Goal: Transaction & Acquisition: Purchase product/service

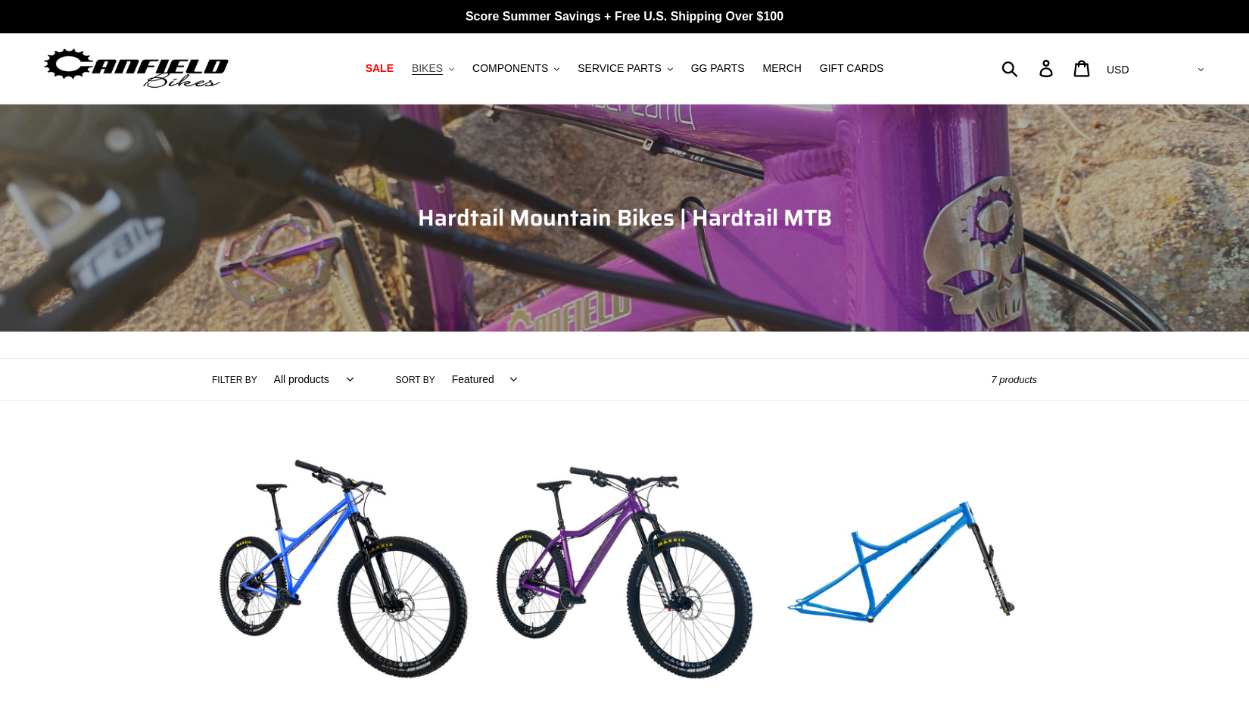
click at [451, 69] on button "BIKES .cls-1{fill:#231f20}" at bounding box center [433, 68] width 58 height 20
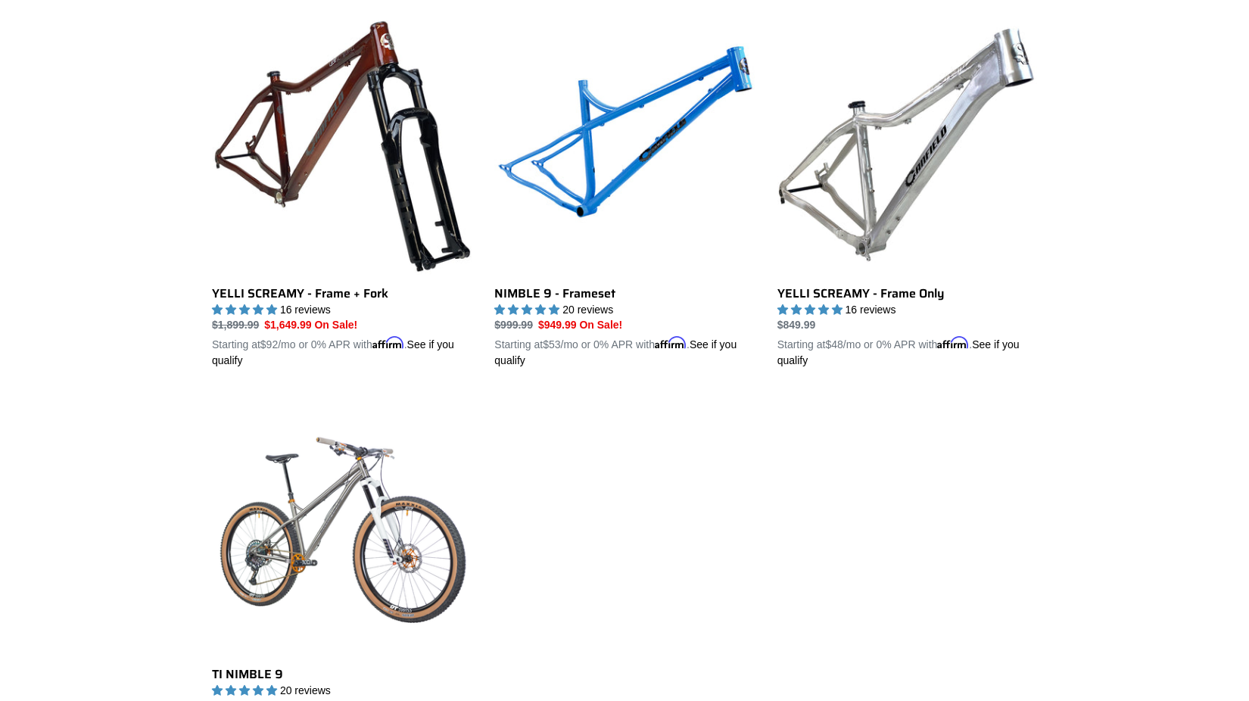
scroll to position [815, 0]
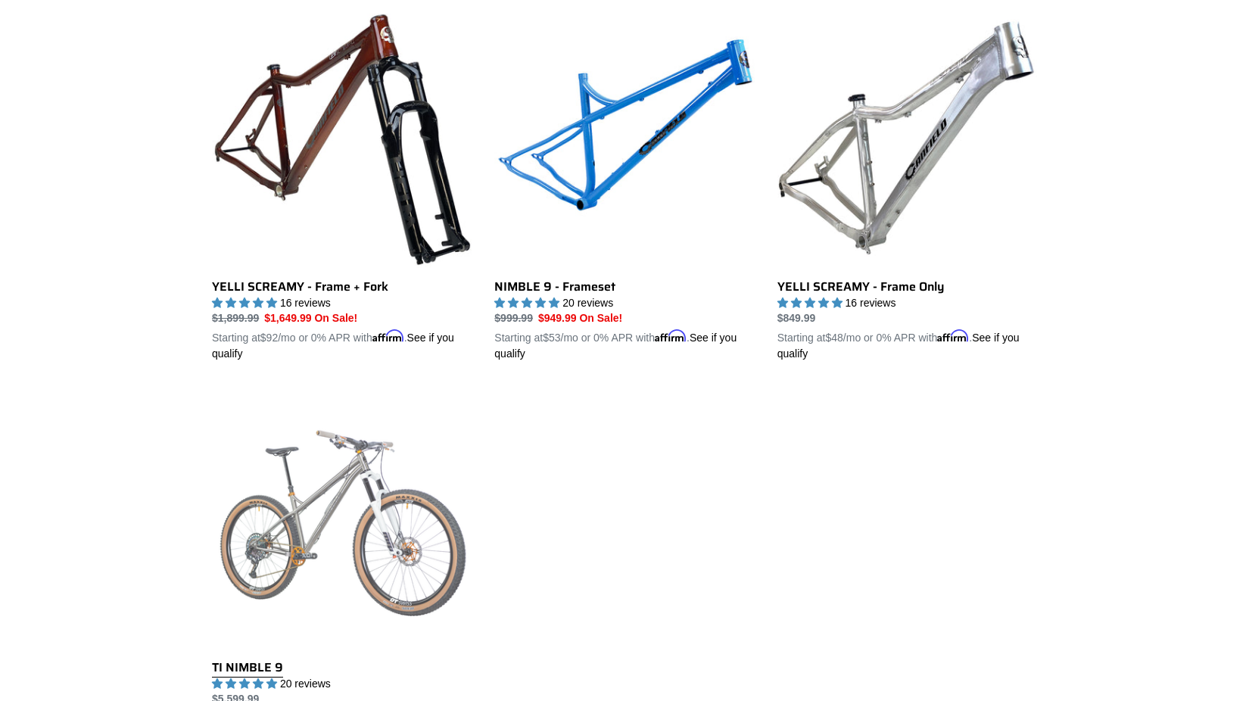
click at [343, 476] on link "TI NIMBLE 9" at bounding box center [342, 565] width 260 height 354
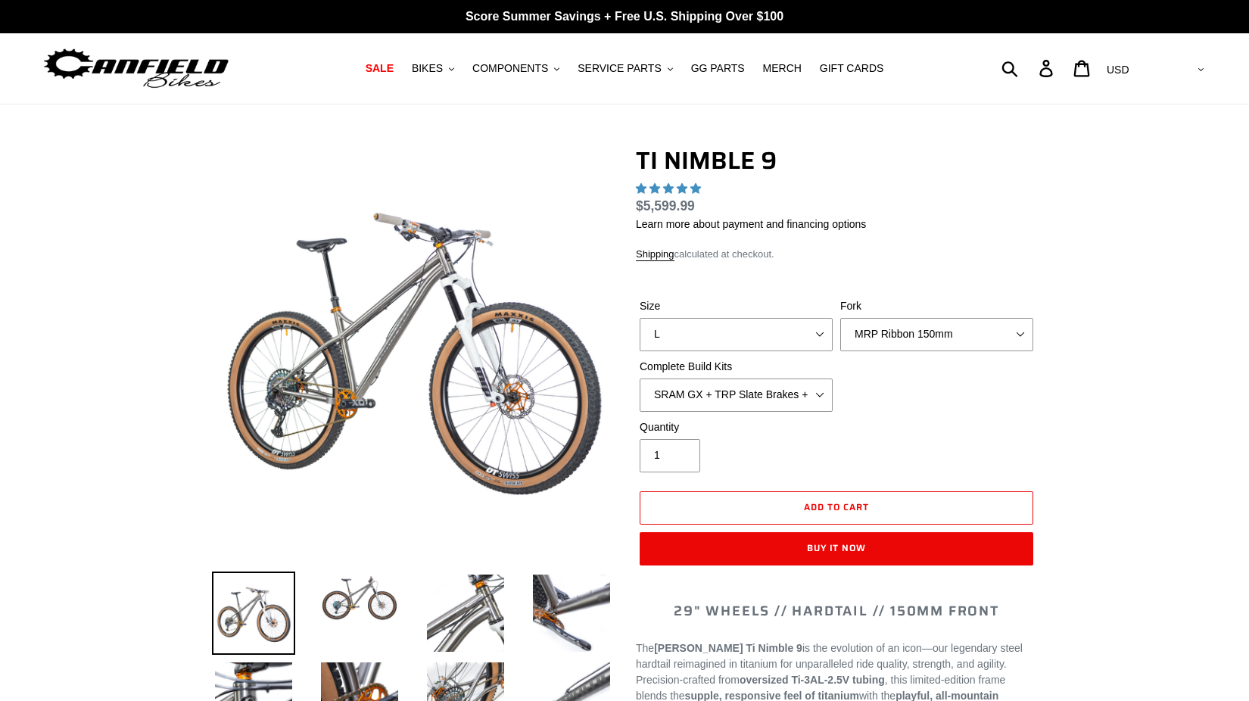
select select "highest-rating"
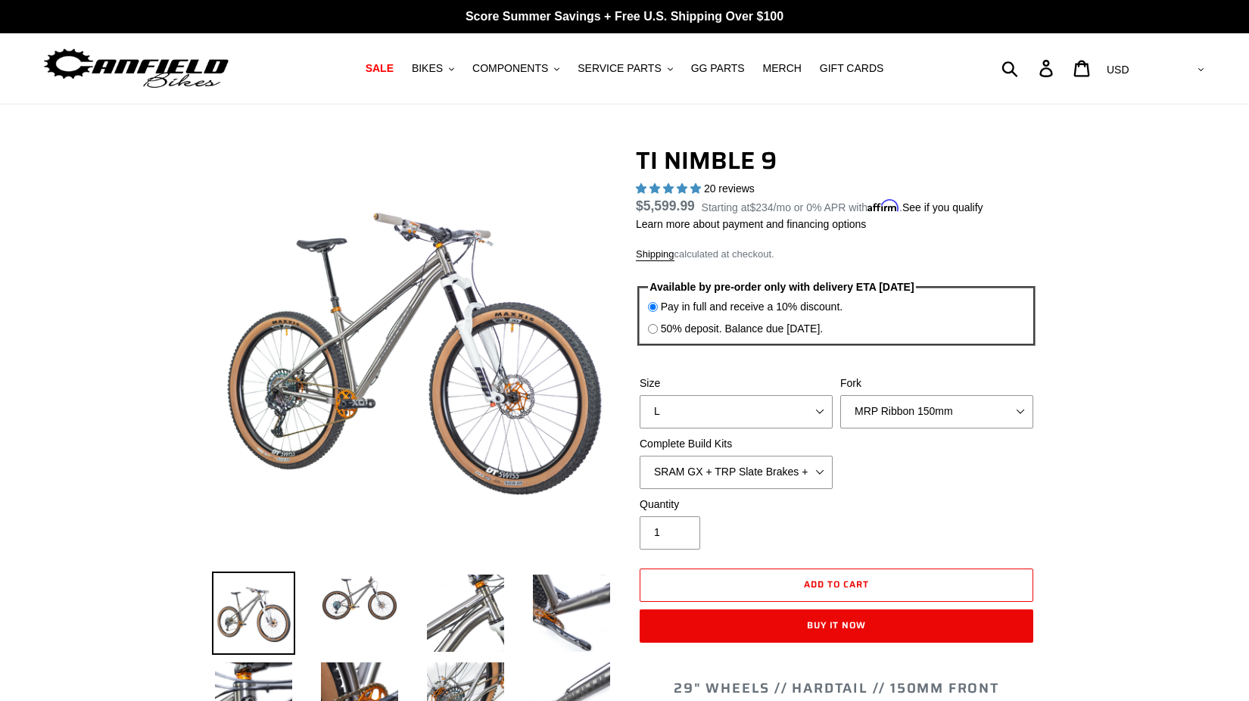
click at [363, 353] on img at bounding box center [475, 341] width 908 height 908
click at [344, 595] on img at bounding box center [359, 598] width 83 height 53
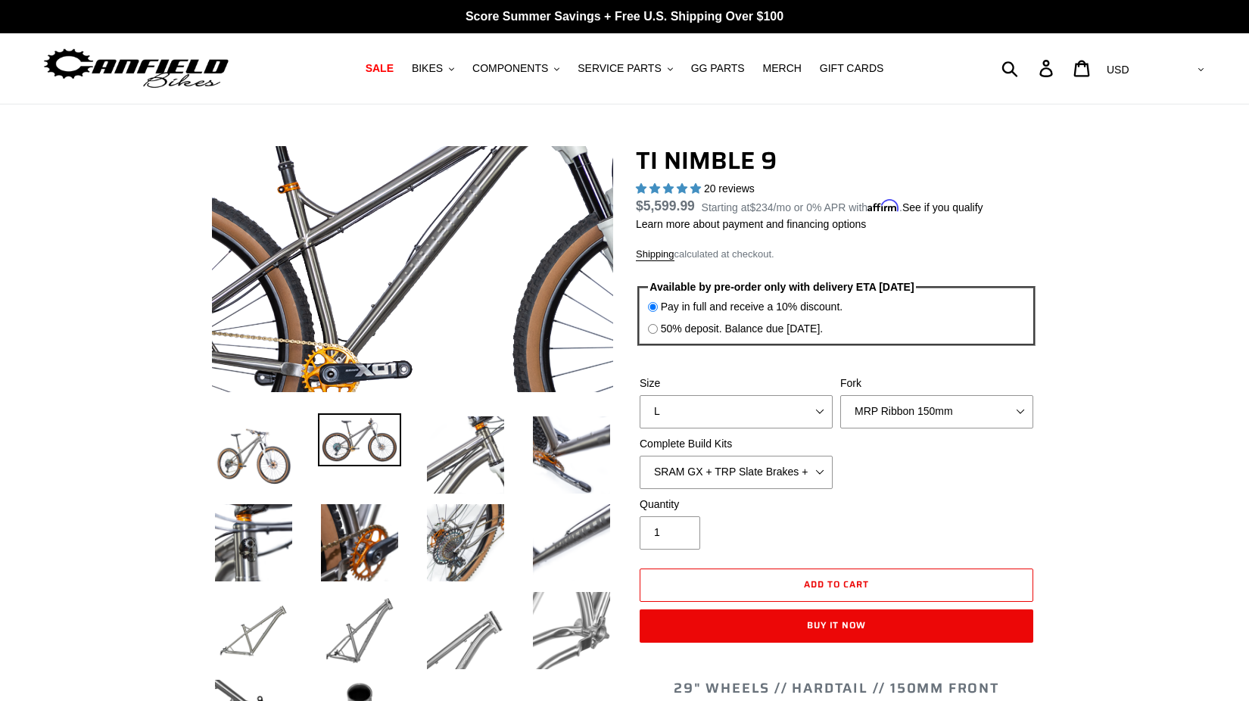
click at [412, 270] on img at bounding box center [414, 267] width 908 height 551
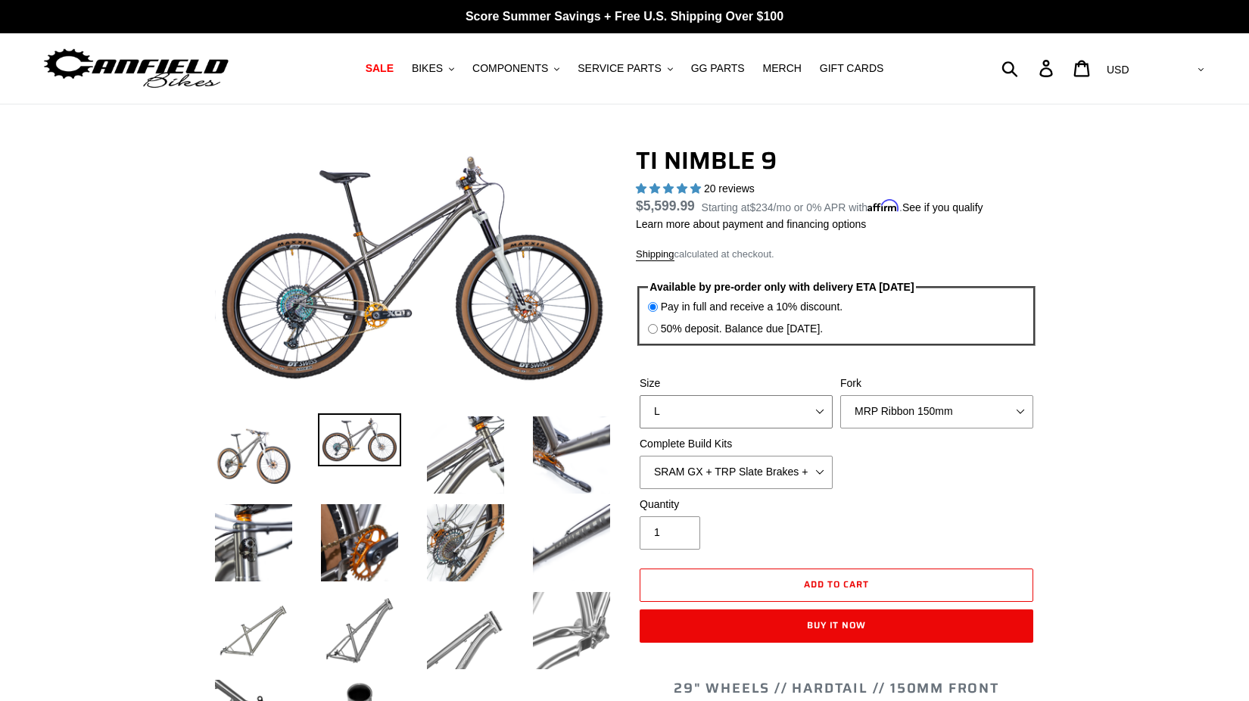
click at [808, 421] on select "S M L XL / XXL (Specify at checkout)" at bounding box center [736, 411] width 193 height 33
select select "M"
click at [885, 410] on select "MRP Ribbon 150mm RockShox Lyrik 150mm Fox Factory 36 150mm Cane Creek Helm 150m…" at bounding box center [936, 411] width 193 height 33
click at [735, 480] on select "SRAM GX + TRP Slate Brakes + Rotors + e13 LG-1 Wheels SHIMANO XT + SHIMANO brak…" at bounding box center [736, 472] width 193 height 33
